Goal: Transaction & Acquisition: Book appointment/travel/reservation

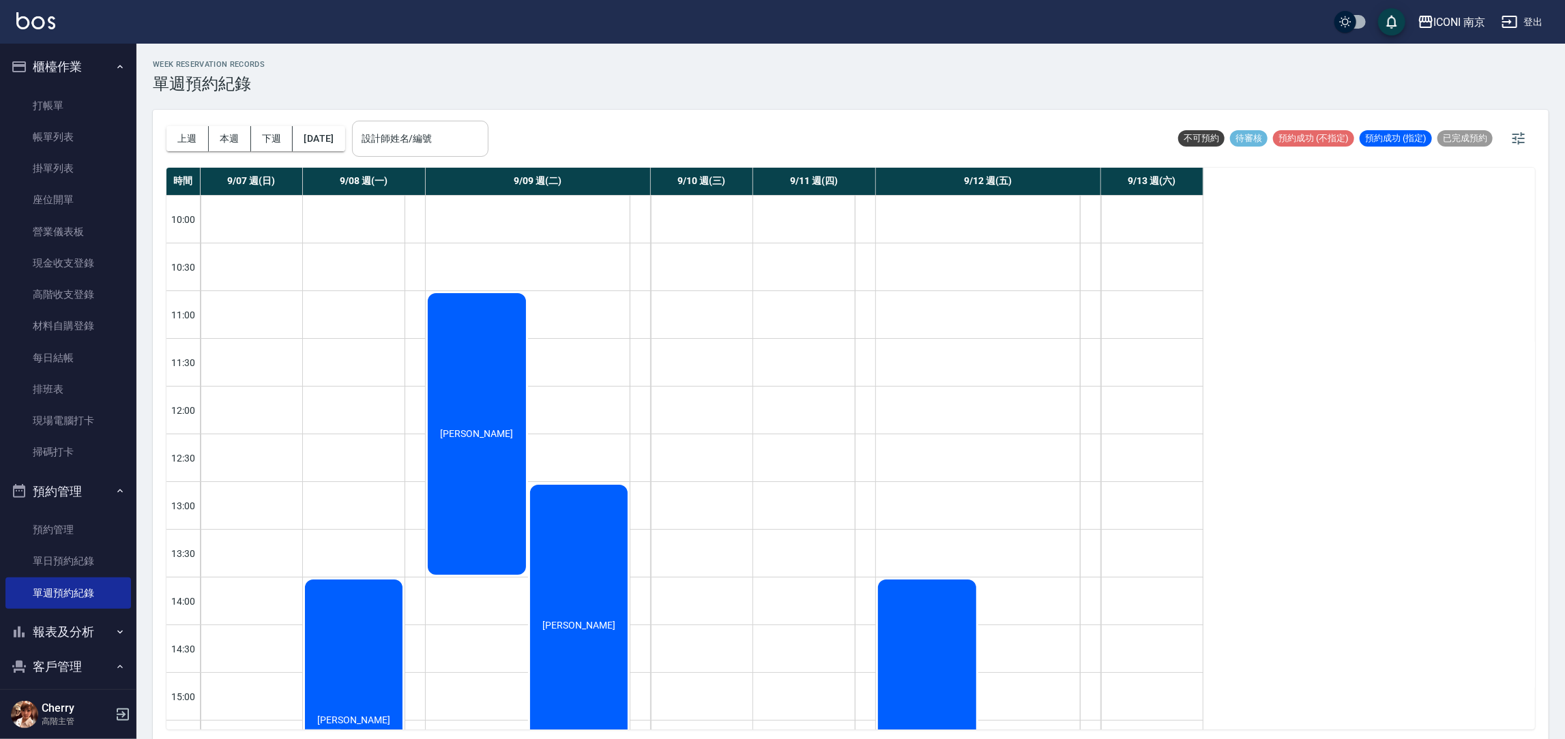
scroll to position [306, 0]
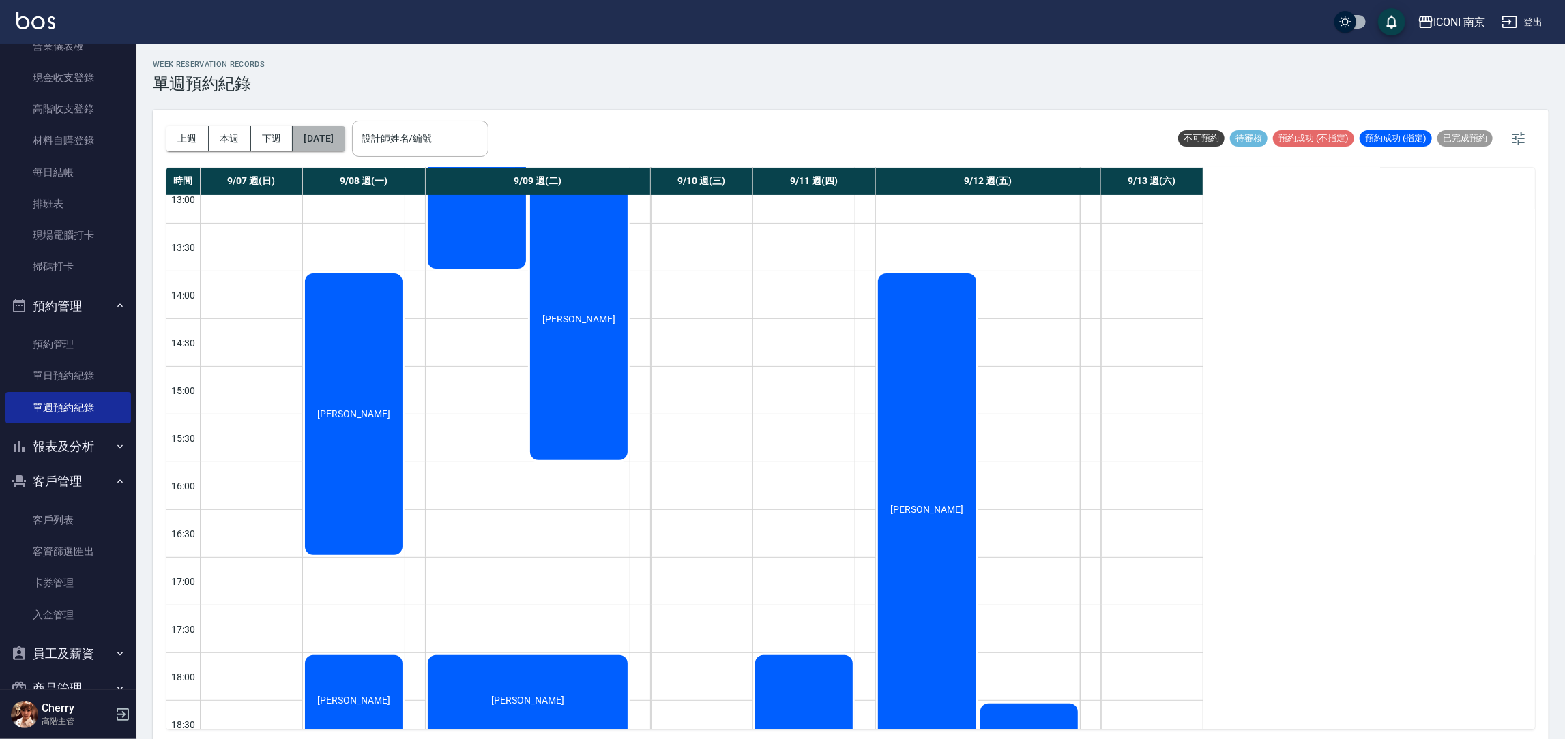
click at [344, 136] on button "[DATE]" at bounding box center [319, 138] width 52 height 25
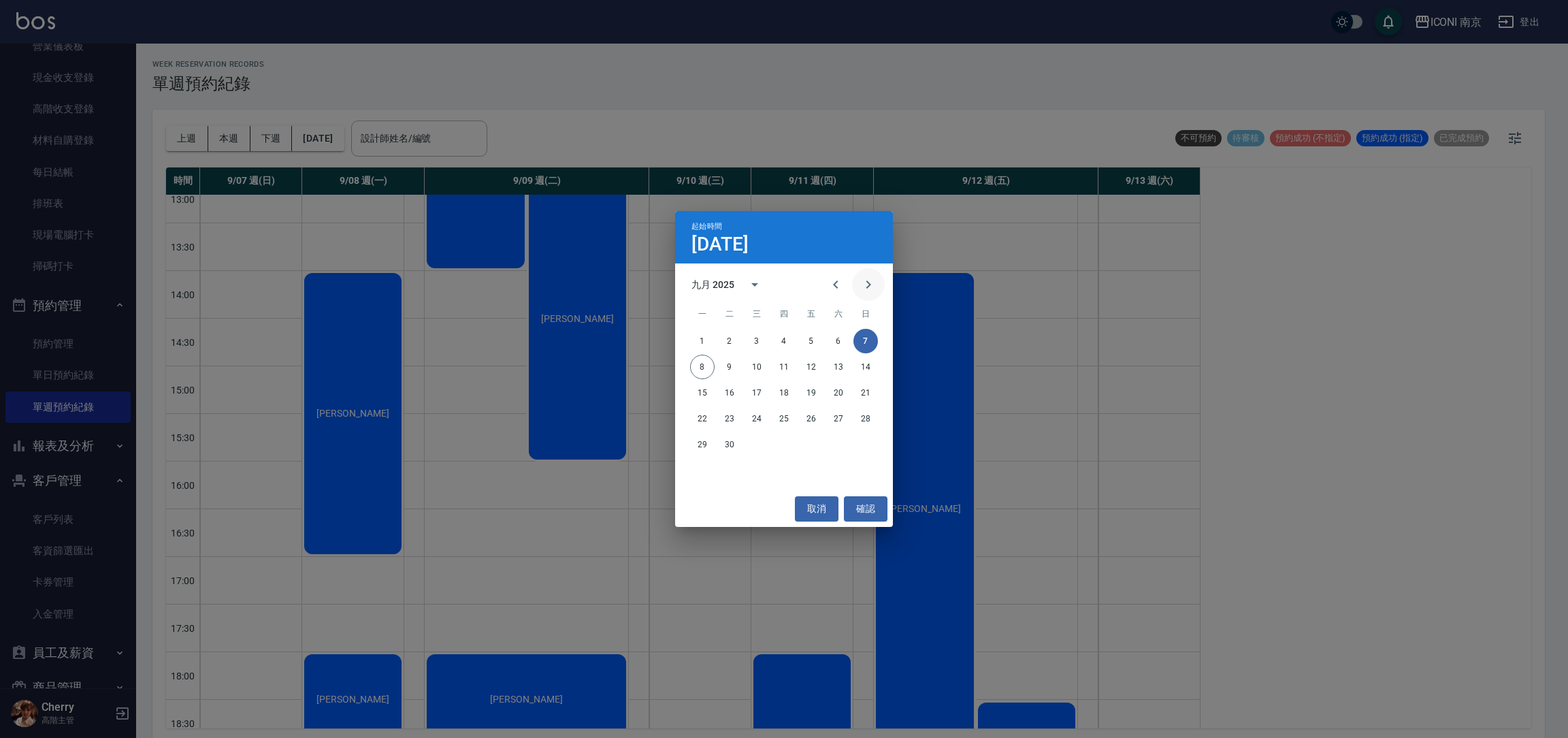
click at [858, 286] on button "Next month" at bounding box center [868, 285] width 33 height 33
click at [826, 502] on button "取消" at bounding box center [817, 508] width 44 height 25
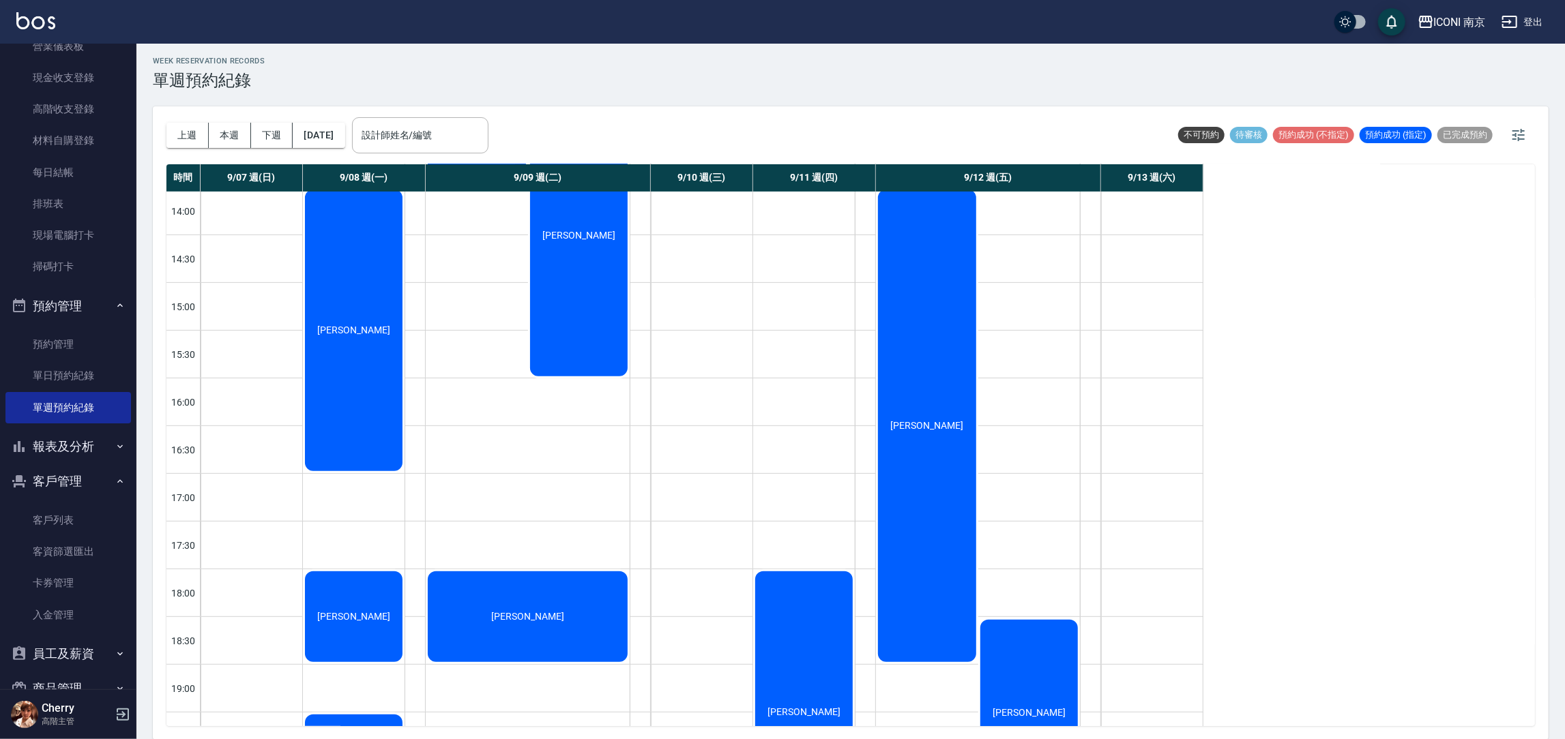
scroll to position [409, 0]
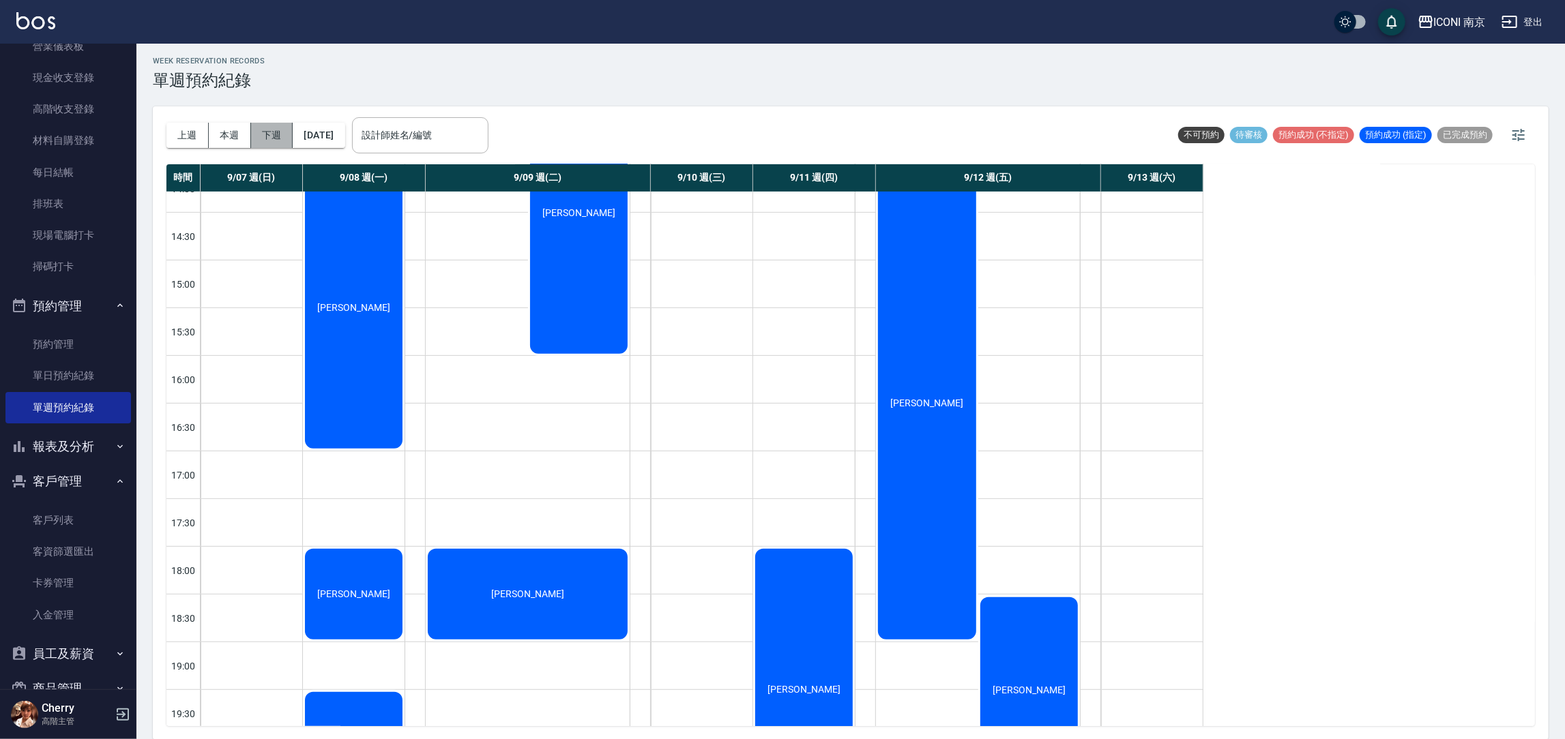
click at [281, 134] on button "下週" at bounding box center [272, 135] width 42 height 25
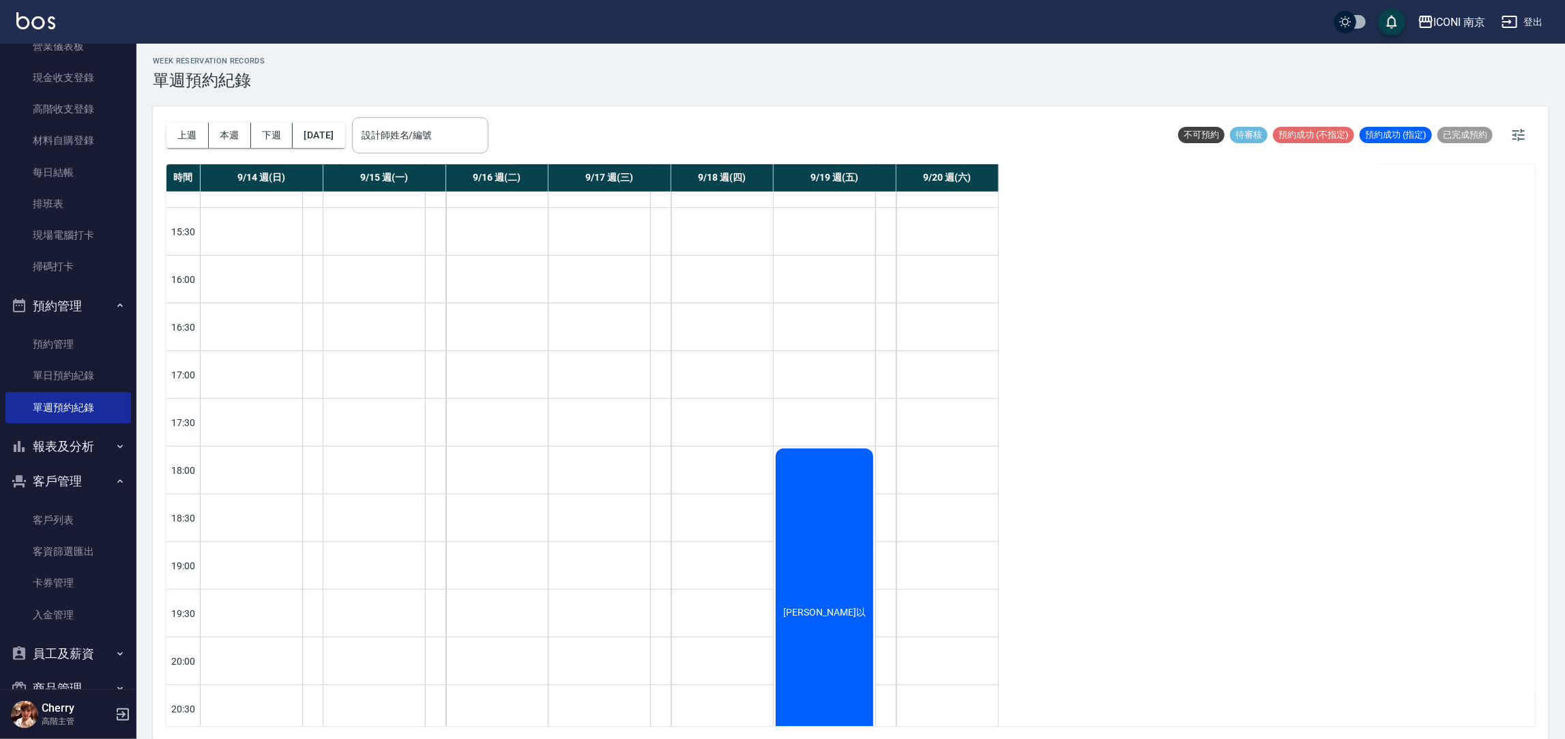
scroll to position [628, 0]
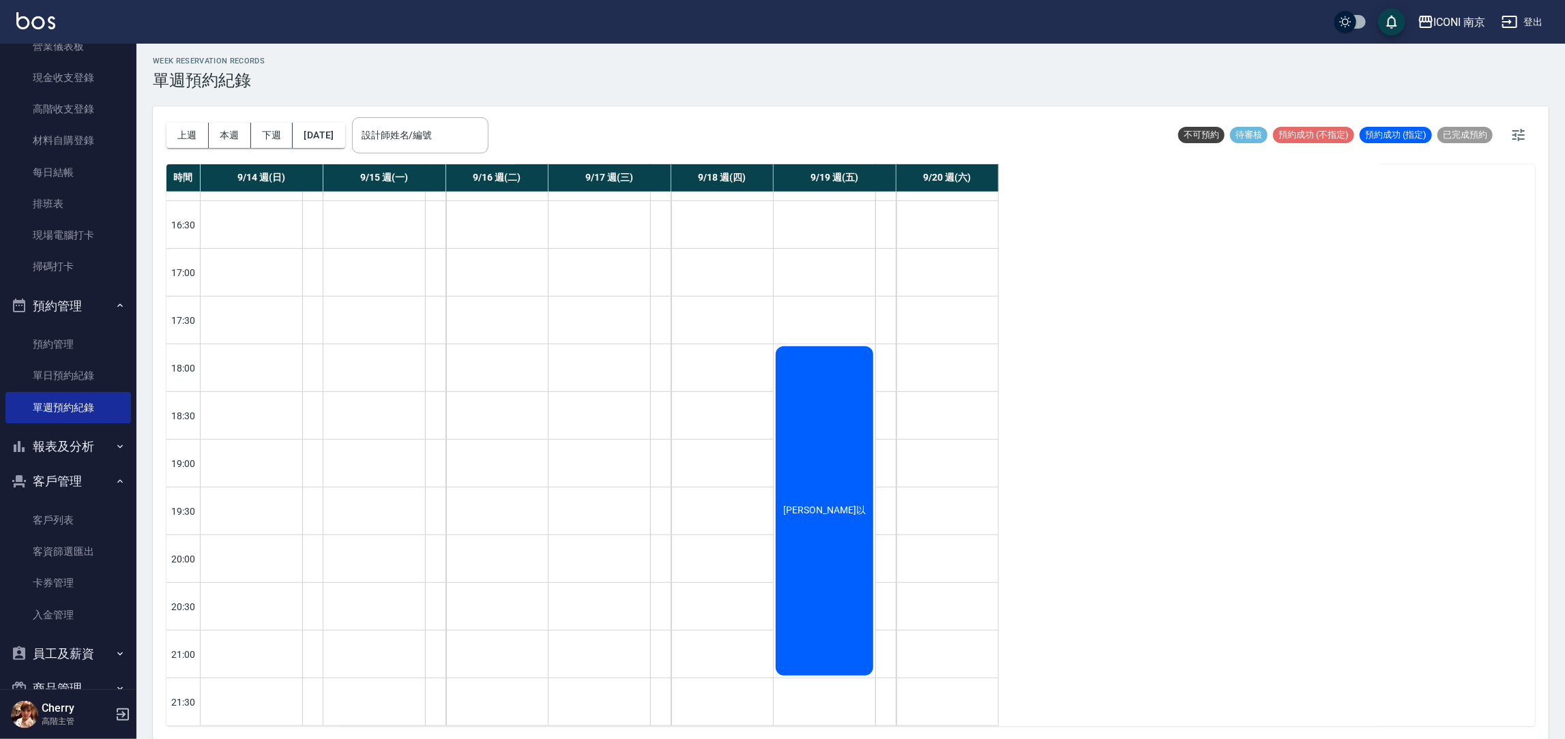
click at [846, 540] on div "[PERSON_NAME]以" at bounding box center [824, 511] width 102 height 334
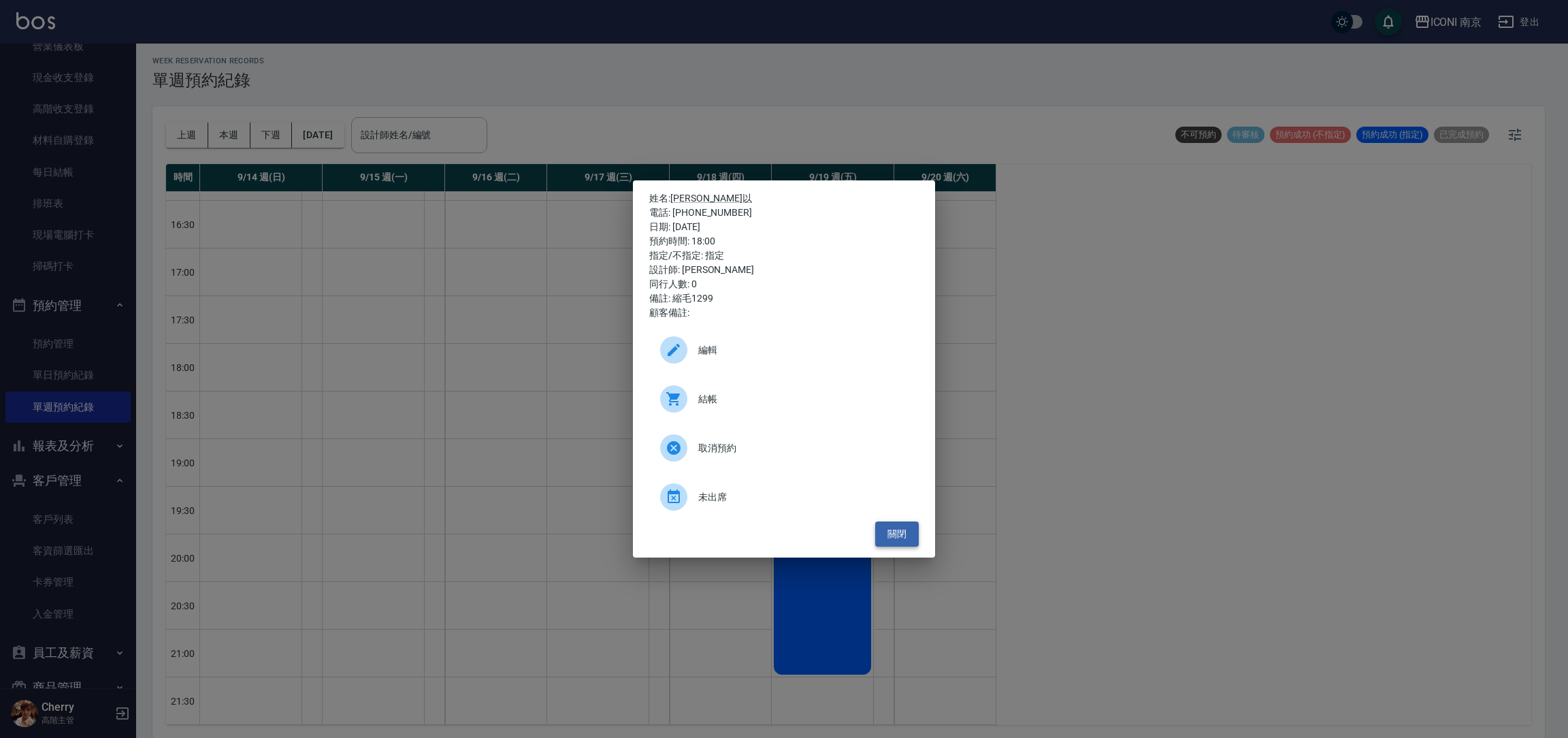
click at [902, 536] on button "關閉" at bounding box center [897, 533] width 44 height 25
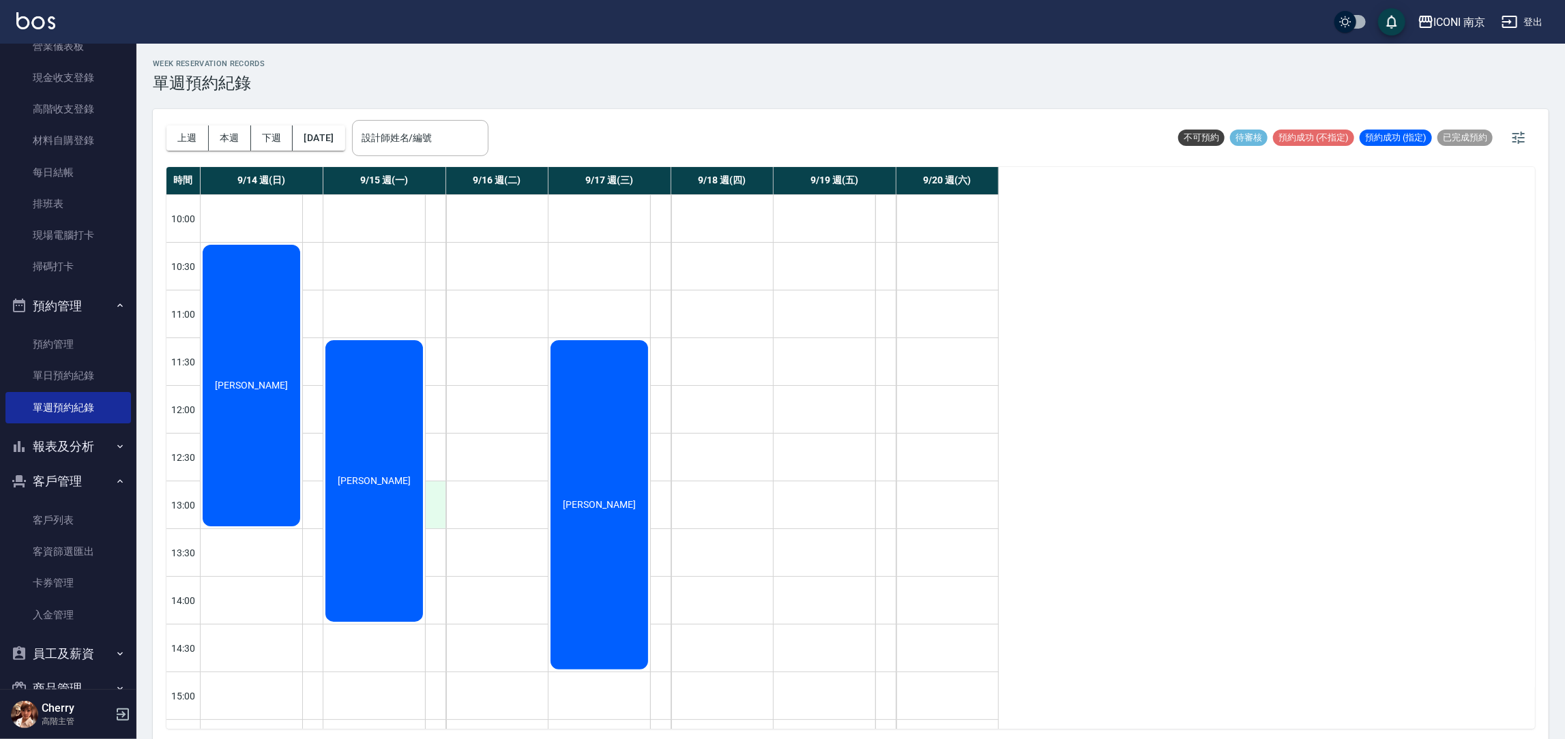
scroll to position [0, 0]
click at [56, 381] on link "單日預約紀錄" at bounding box center [67, 375] width 125 height 31
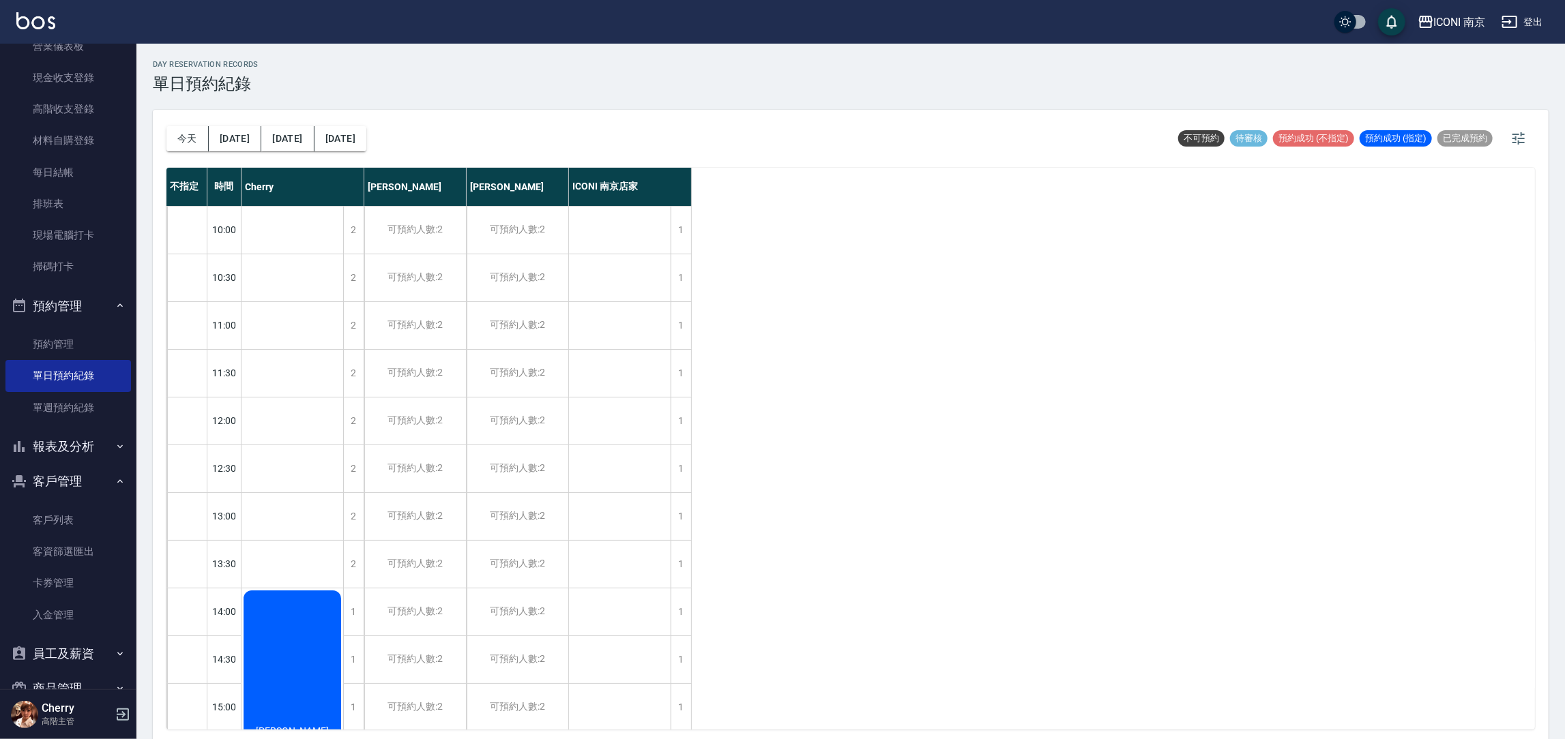
click at [0, 233] on nav "櫃檯作業 打帳單 帳單列表 掛單列表 座位開單 營業儀表板 現金收支登錄 高階收支登錄 材料自購登錄 每日結帳 排班表 現場電腦打卡 掃碼打卡 預約管理 預約…" at bounding box center [68, 367] width 136 height 646
drag, startPoint x: 0, startPoint y: 400, endPoint x: 0, endPoint y: 778, distance: 377.2
click at [0, 739] on html "ICONI 南京 登出 櫃檯作業 打帳單 帳單列表 掛單列表 座位開單 營業儀表板 現金收支登錄 高階收支登錄 材料自購登錄 每日結帳 排班表 現場電腦打卡 …" at bounding box center [782, 371] width 1565 height 743
drag, startPoint x: 688, startPoint y: 434, endPoint x: 857, endPoint y: 539, distance: 198.5
click at [837, 525] on div "不指定 時間 Cherry [PERSON_NAME] [PERSON_NAME] ICONI 南京店家 10:00 10:30 11:00 11:30 12…" at bounding box center [850, 449] width 1368 height 562
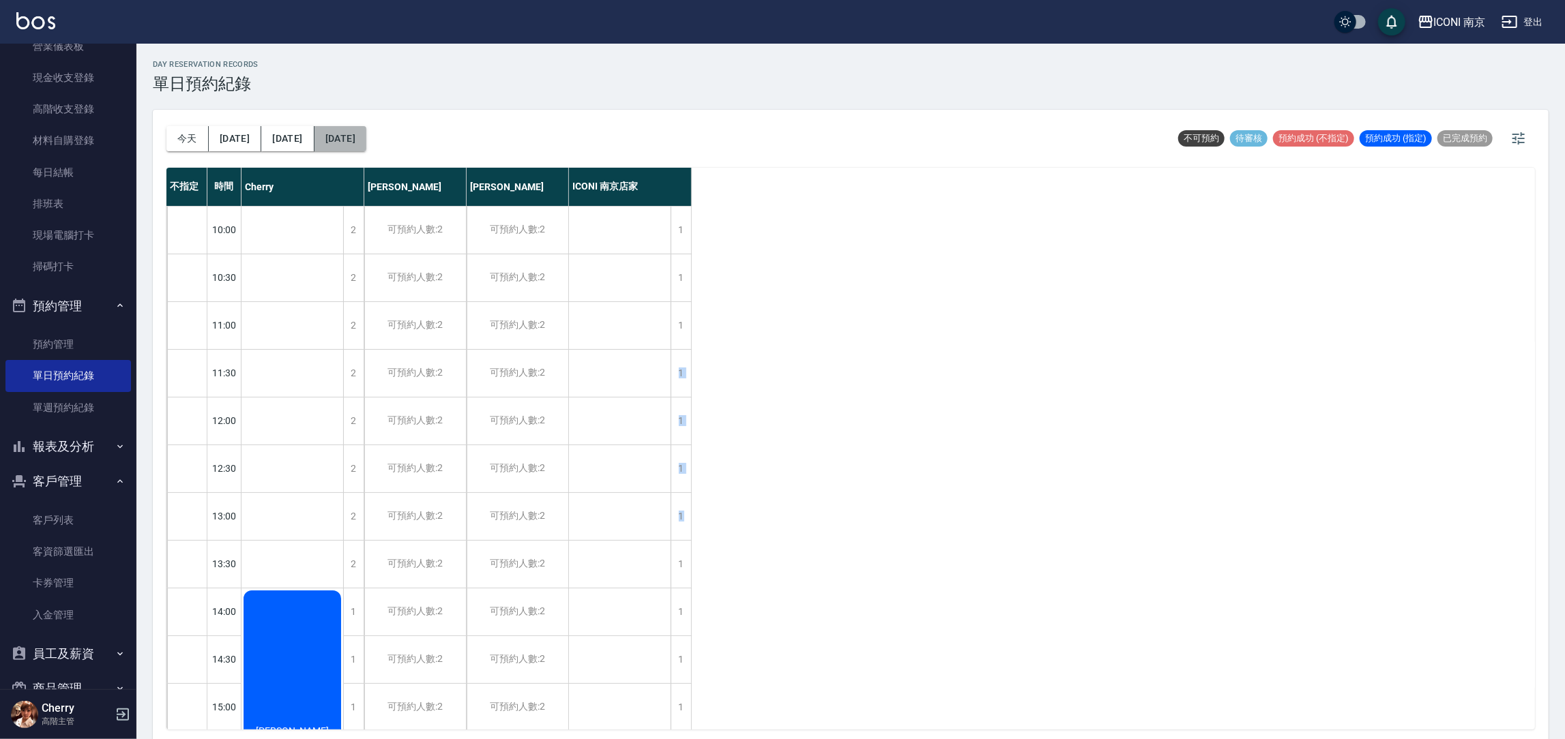
click at [314, 127] on button "[DATE]" at bounding box center [340, 138] width 52 height 25
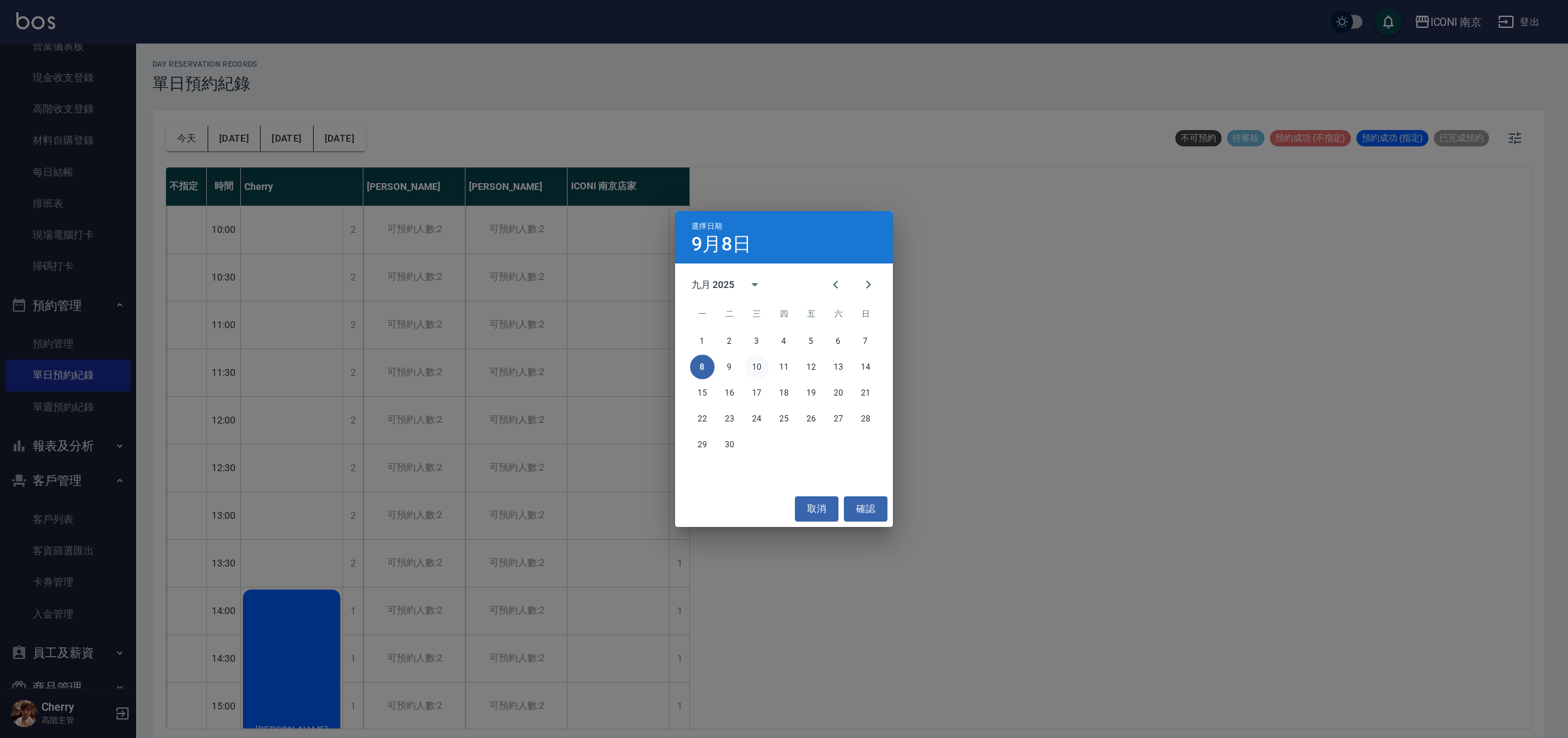
click at [762, 368] on button "10" at bounding box center [757, 367] width 25 height 25
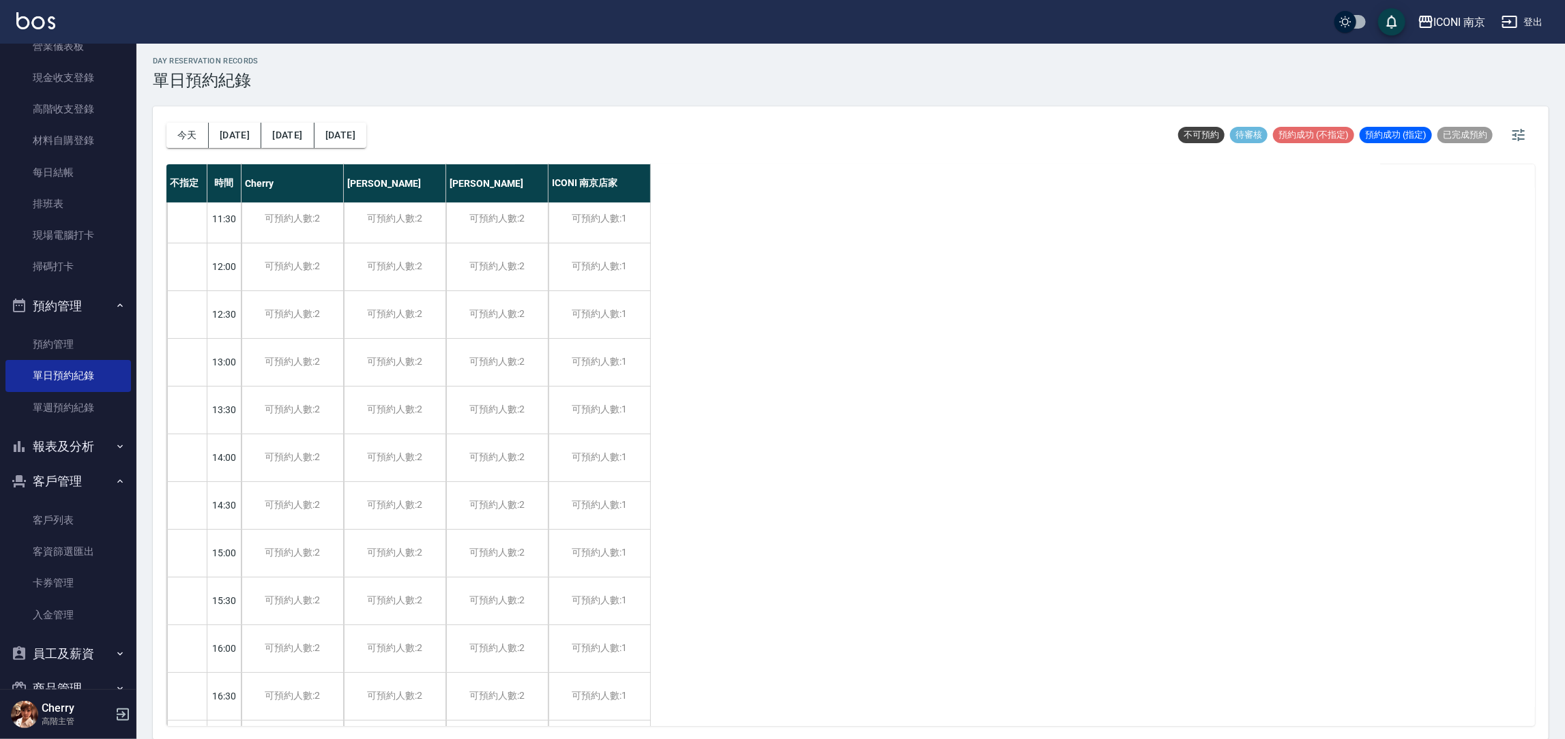
scroll to position [31, 0]
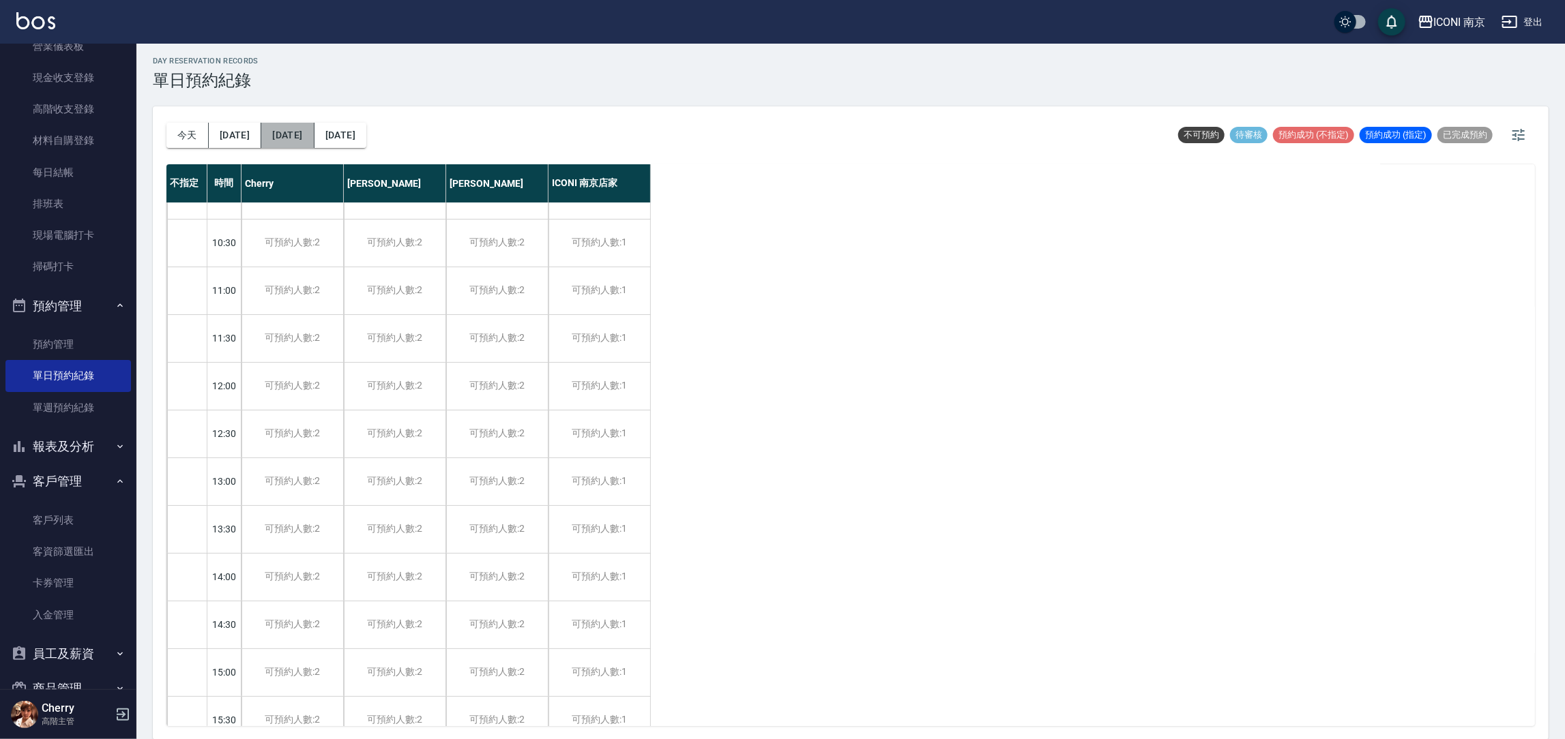
click at [283, 128] on button "[DATE]" at bounding box center [287, 135] width 53 height 25
click at [293, 250] on div "可預約人數:2" at bounding box center [292, 243] width 102 height 47
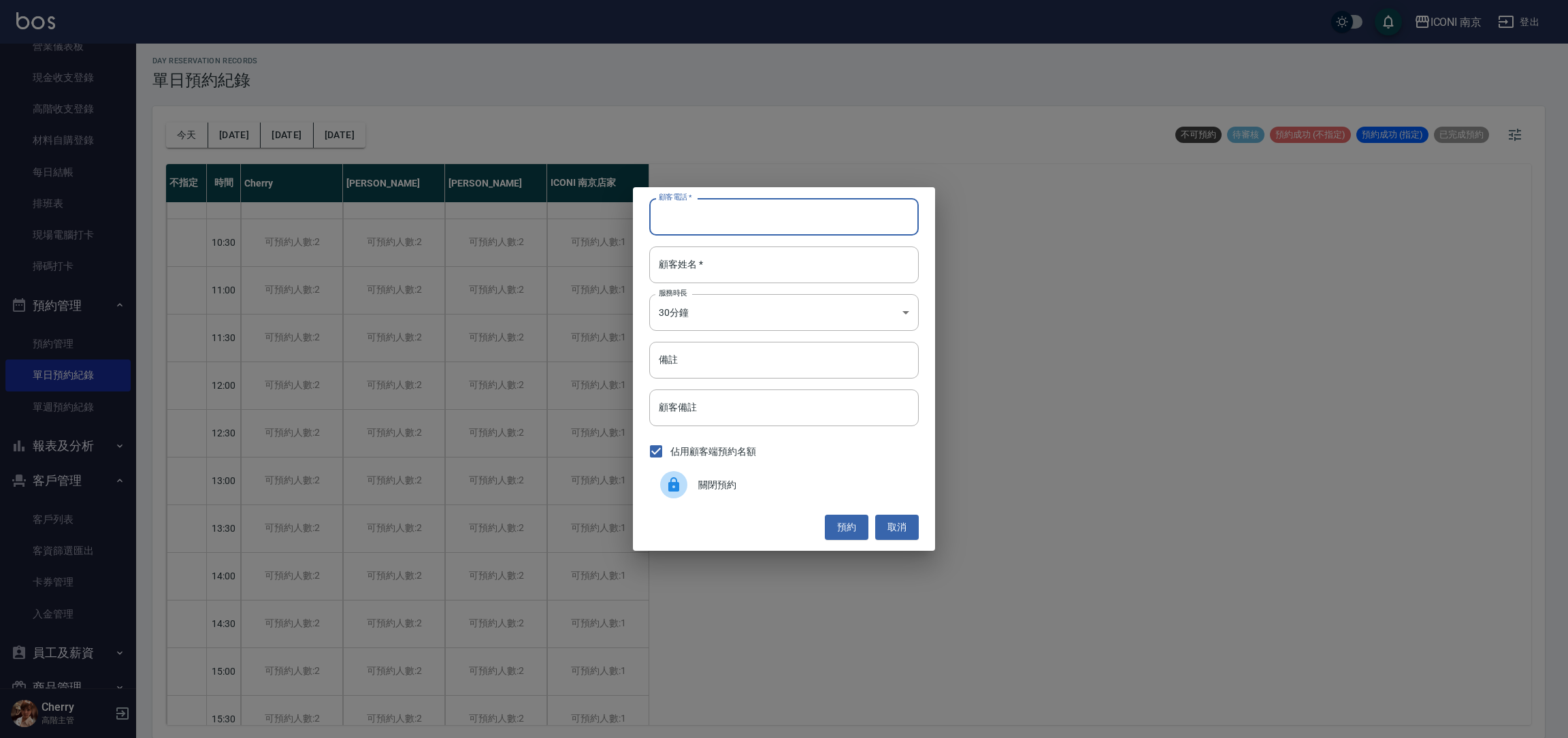
click at [757, 207] on input "顧客電話   *" at bounding box center [784, 216] width 269 height 37
type input "0937183778"
click at [725, 254] on input "顧客姓名   *" at bounding box center [784, 265] width 269 height 37
type input "[PERSON_NAME]"
click at [710, 307] on body "ICONI 南京 登出 櫃檯作業 打帳單 帳單列表 掛單列表 座位開單 營業儀表板 現金收支登錄 高階收支登錄 材料自購登錄 每日結帳 排班表 現場電腦打卡 …" at bounding box center [784, 368] width 1568 height 742
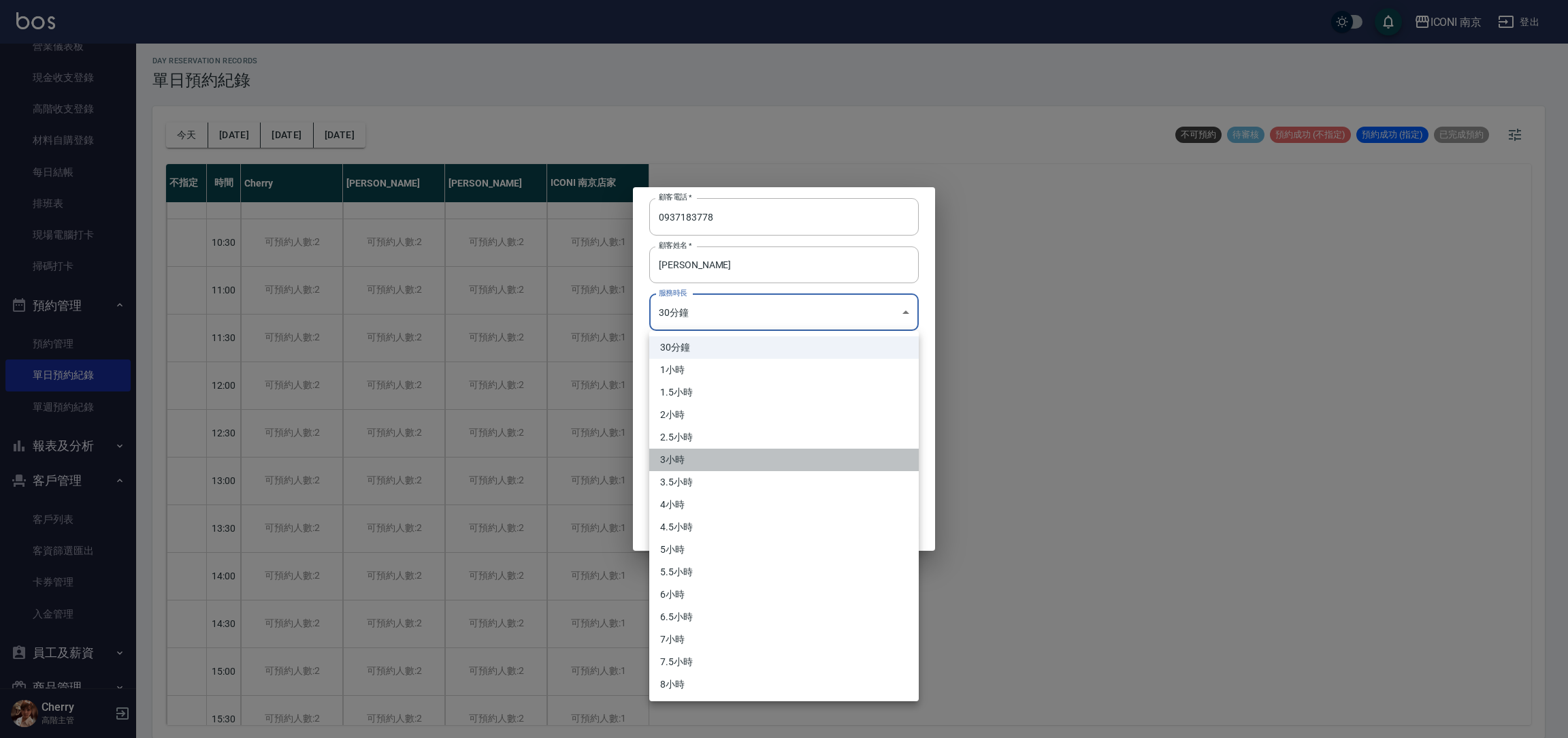
click at [701, 451] on li "3小時" at bounding box center [784, 459] width 269 height 23
type input "6"
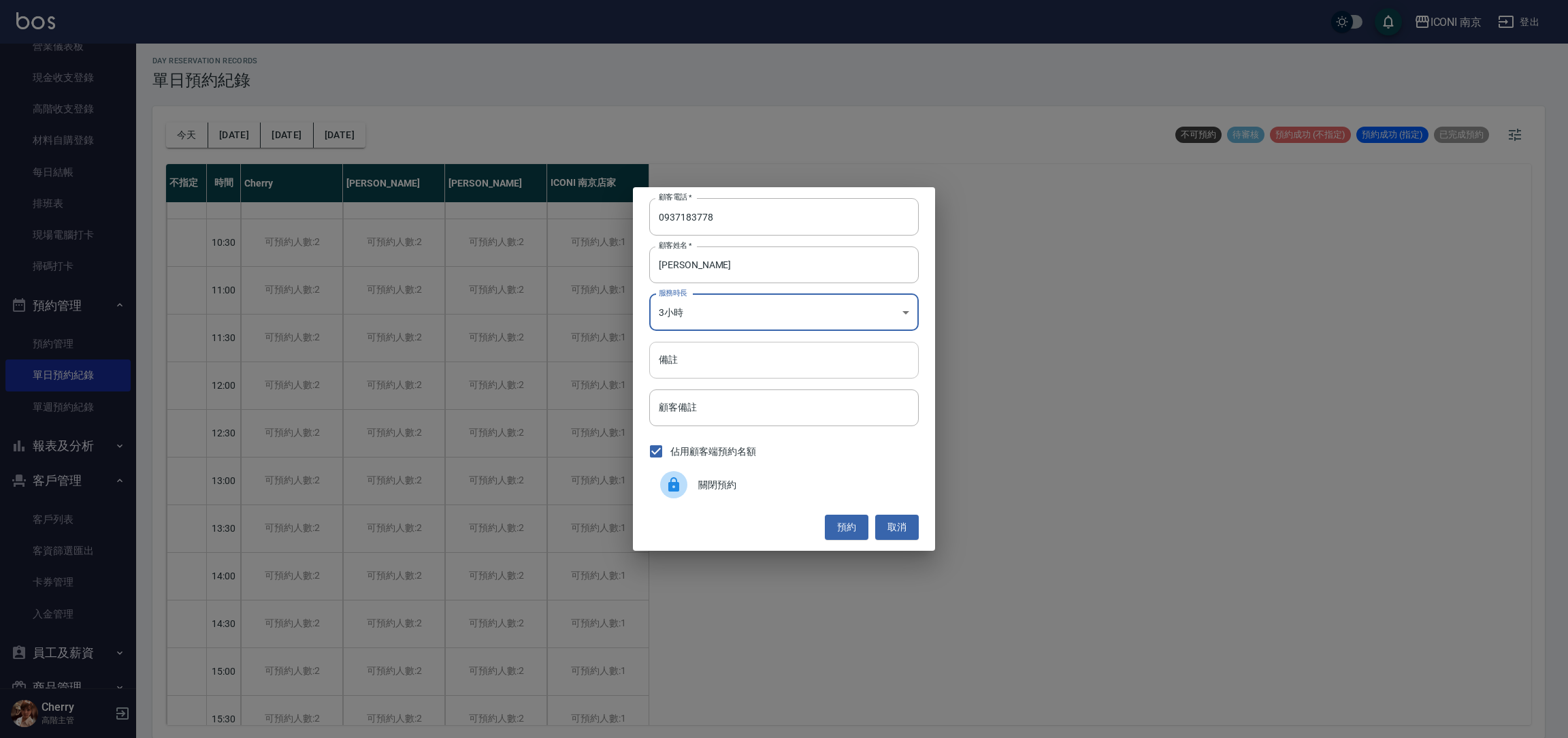
click at [726, 375] on input "備註" at bounding box center [784, 360] width 269 height 37
type input "縮毛1299(4:30離開)"
click at [729, 320] on body "ICONI 南京 登出 櫃檯作業 打帳單 帳單列表 掛單列表 座位開單 營業儀表板 現金收支登錄 高階收支登錄 材料自購登錄 每日結帳 排班表 現場電腦打卡 …" at bounding box center [784, 368] width 1568 height 742
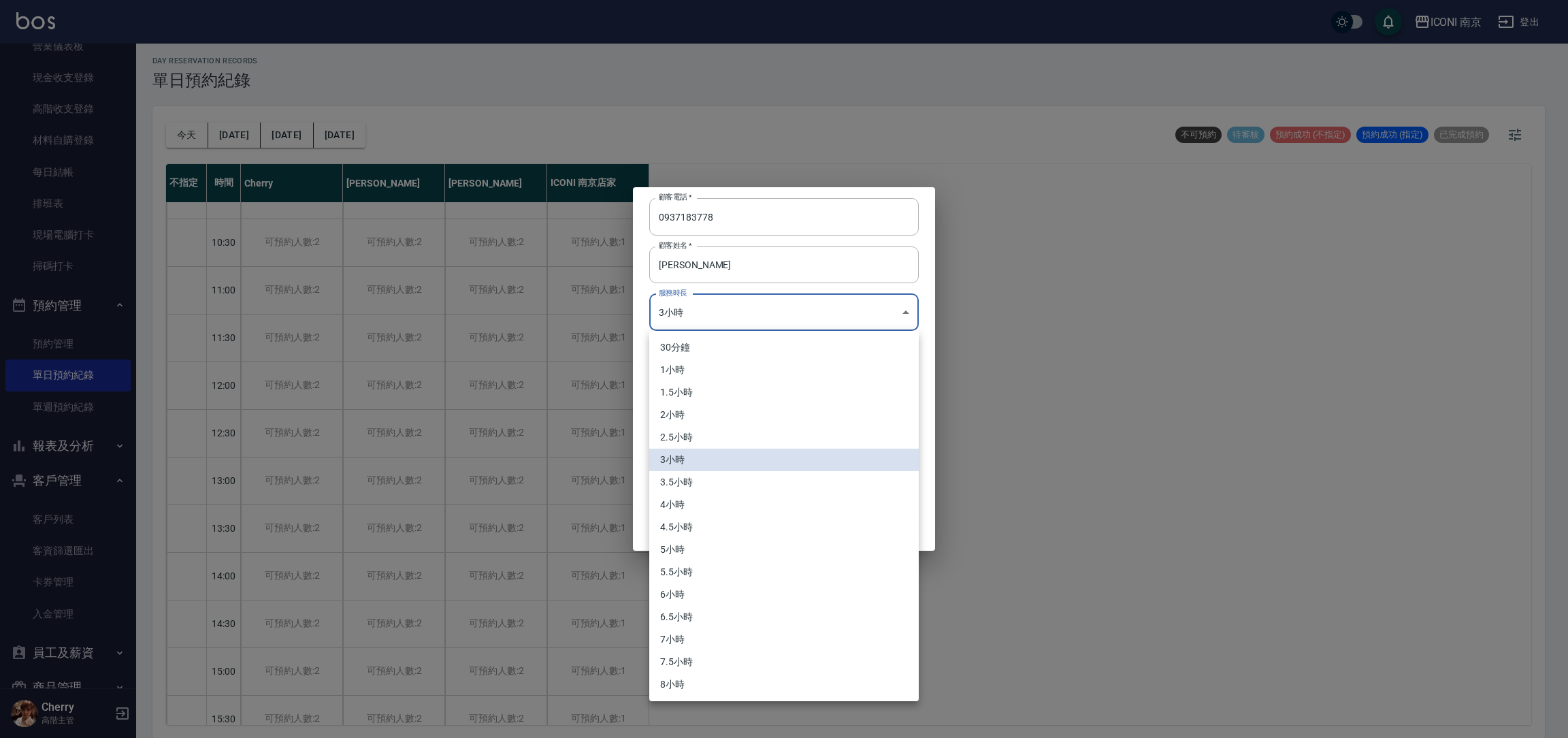
click at [689, 507] on li "4小時" at bounding box center [784, 504] width 269 height 23
type input "8"
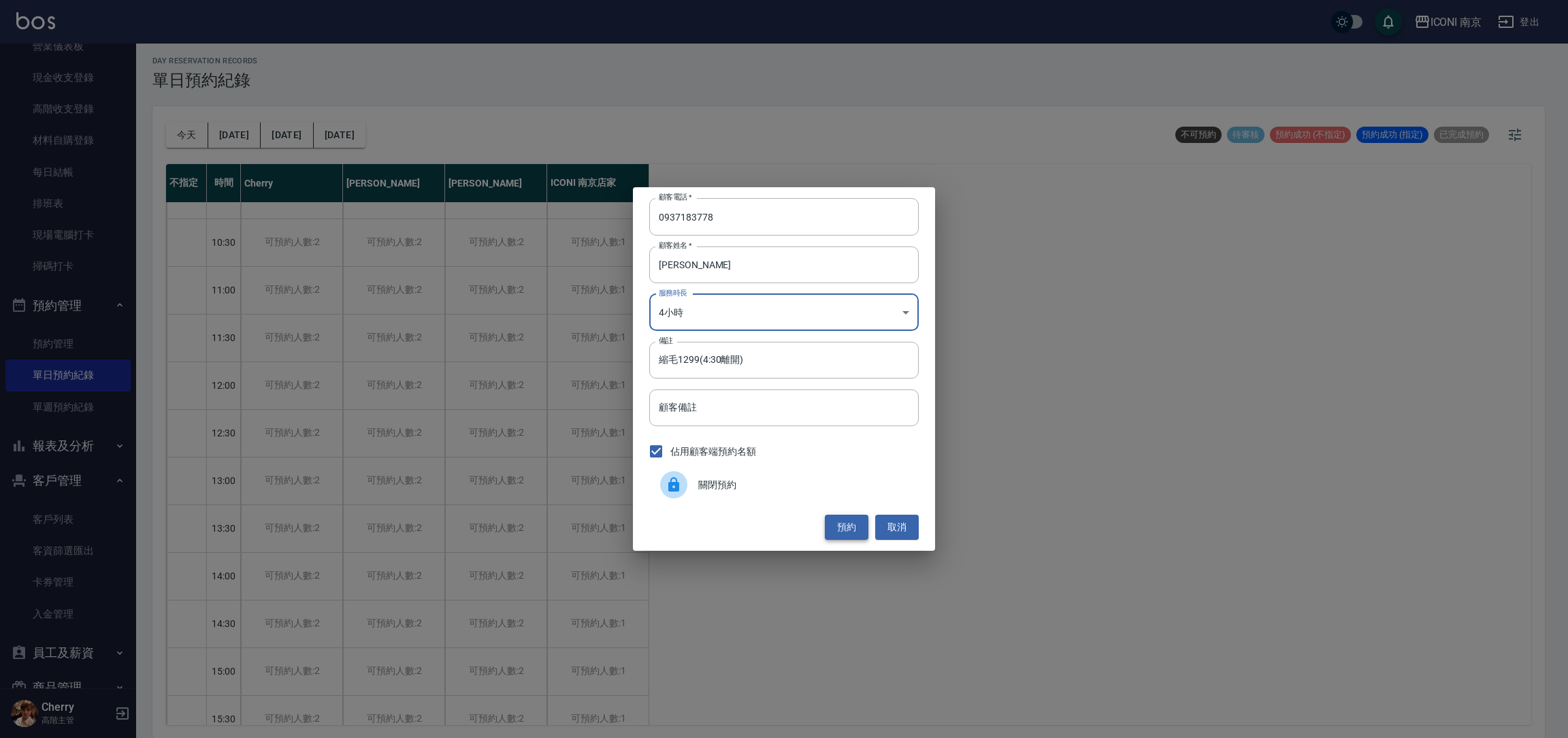
click at [846, 528] on button "預約" at bounding box center [847, 527] width 44 height 25
